Goal: Task Accomplishment & Management: Complete application form

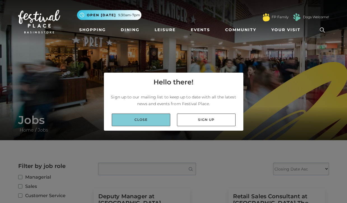
click at [156, 116] on link "Close" at bounding box center [141, 119] width 59 height 13
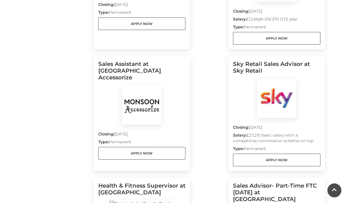
scroll to position [254, 0]
click at [141, 88] on img at bounding box center [141, 104] width 39 height 39
click at [114, 61] on h5 "Sales Assistant at [GEOGRAPHIC_DATA] Accessorize" at bounding box center [141, 73] width 87 height 25
click at [128, 104] on img at bounding box center [141, 104] width 39 height 39
click at [118, 131] on p "Closing: 10 Sep 2025" at bounding box center [141, 135] width 87 height 8
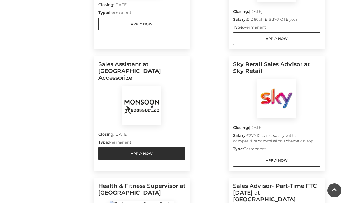
click at [118, 147] on link "Apply Now" at bounding box center [141, 153] width 87 height 13
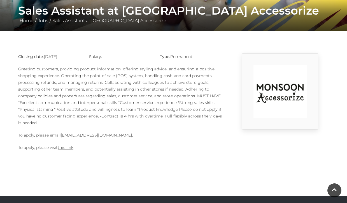
scroll to position [108, 0]
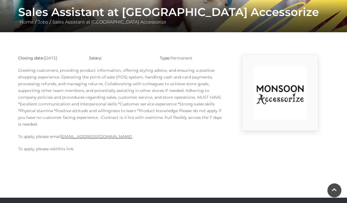
click at [67, 150] on link "this link" at bounding box center [66, 148] width 16 height 5
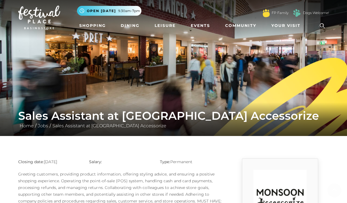
scroll to position [0, 0]
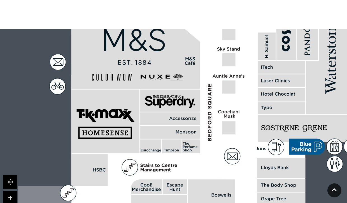
scroll to position [377, 0]
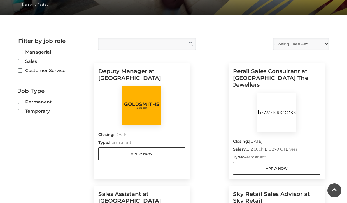
scroll to position [125, 0]
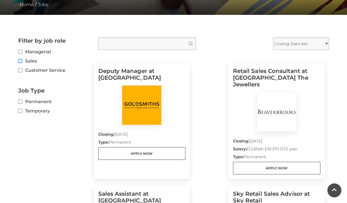
click at [21, 60] on input "Sales" at bounding box center [20, 61] width 4 height 4
checkbox input "true"
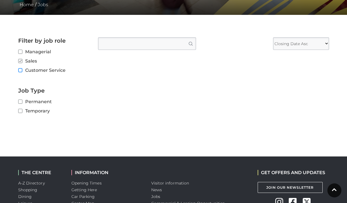
click at [21, 70] on input "Customer Service" at bounding box center [20, 71] width 4 height 4
checkbox input "true"
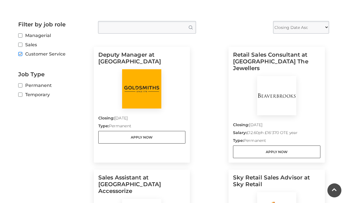
scroll to position [141, 0]
click at [24, 46] on label "Sales" at bounding box center [53, 44] width 71 height 7
click at [22, 46] on input "Sales" at bounding box center [20, 45] width 4 height 4
checkbox input "true"
checkbox input "false"
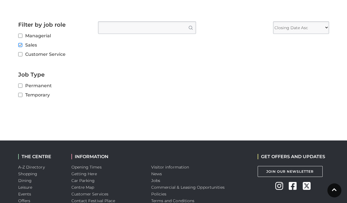
click at [22, 43] on input "Sales" at bounding box center [20, 45] width 4 height 4
checkbox input "false"
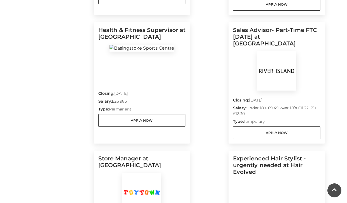
scroll to position [410, 0]
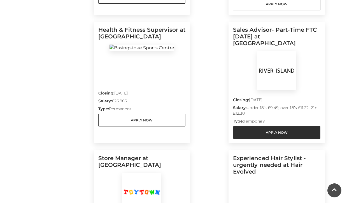
click at [259, 126] on link "Apply Now" at bounding box center [276, 132] width 87 height 13
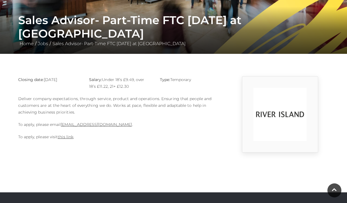
scroll to position [88, 0]
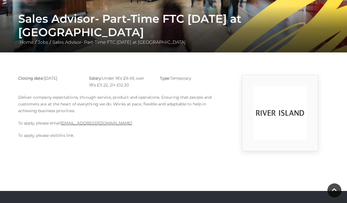
click at [62, 137] on link "this link" at bounding box center [66, 135] width 16 height 5
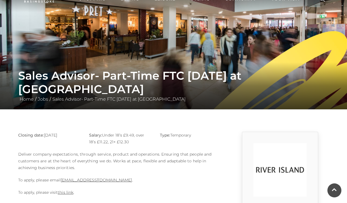
scroll to position [29, 0]
